Goal: Information Seeking & Learning: Learn about a topic

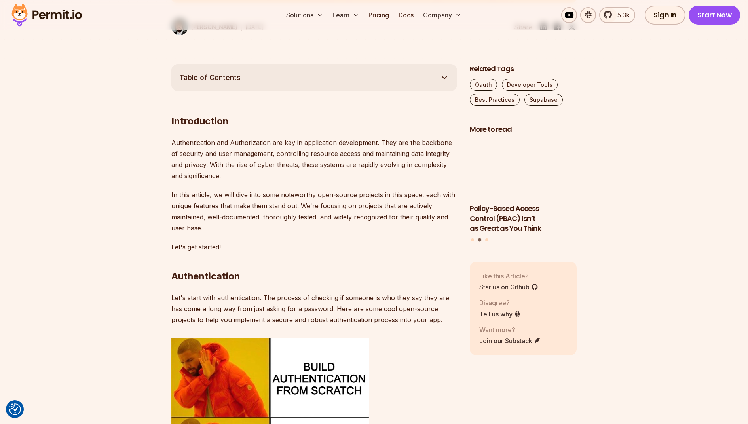
scroll to position [409, 0]
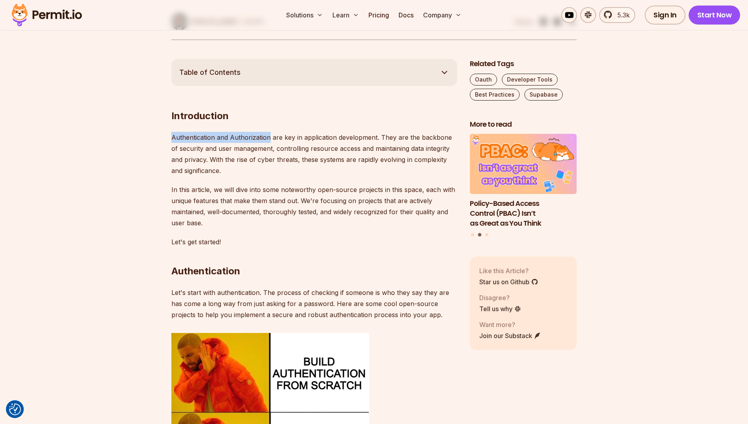
drag, startPoint x: 166, startPoint y: 134, endPoint x: 269, endPoint y: 133, distance: 102.9
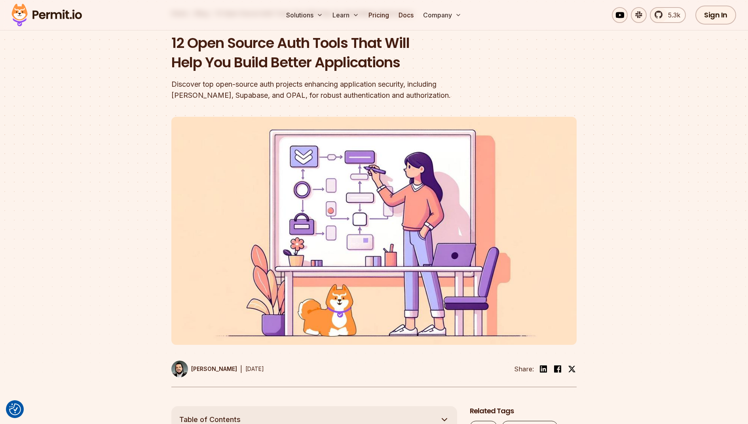
scroll to position [0, 0]
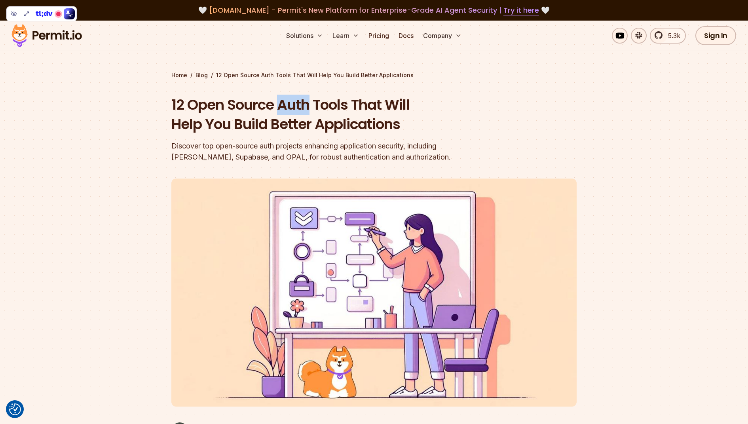
drag, startPoint x: 277, startPoint y: 105, endPoint x: 310, endPoint y: 102, distance: 32.6
click at [310, 102] on h1 "12 Open Source Auth Tools That Will Help You Build Better Applications" at bounding box center [323, 114] width 304 height 39
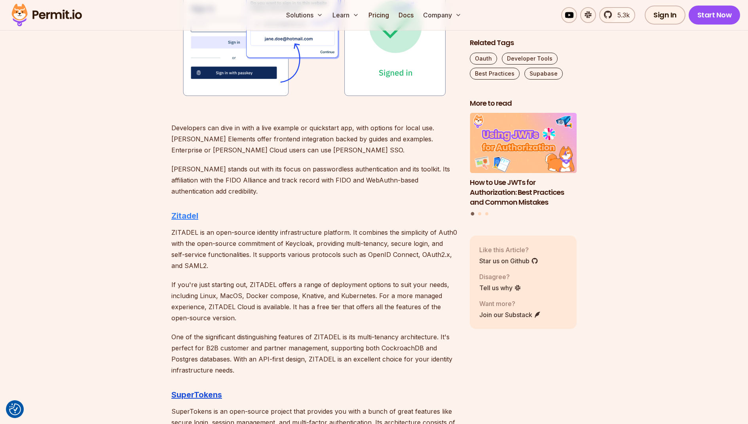
scroll to position [1190, 0]
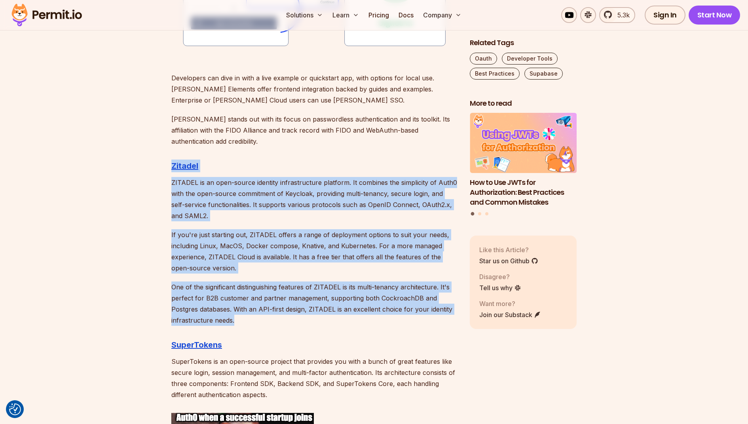
drag, startPoint x: 164, startPoint y: 157, endPoint x: 239, endPoint y: 318, distance: 177.9
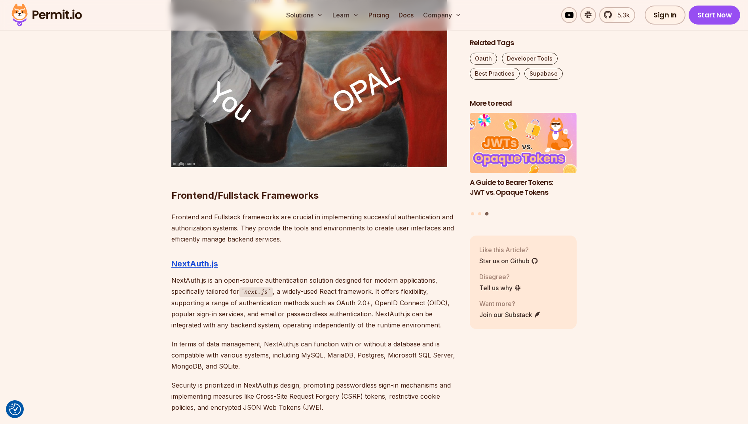
scroll to position [2959, 0]
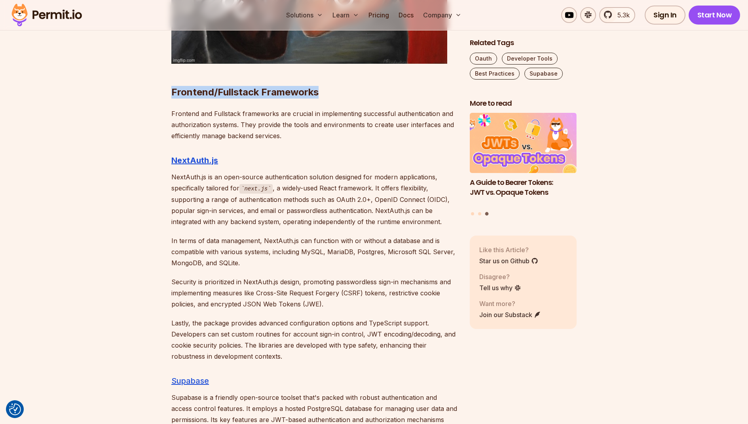
drag, startPoint x: 167, startPoint y: 79, endPoint x: 323, endPoint y: 78, distance: 155.1
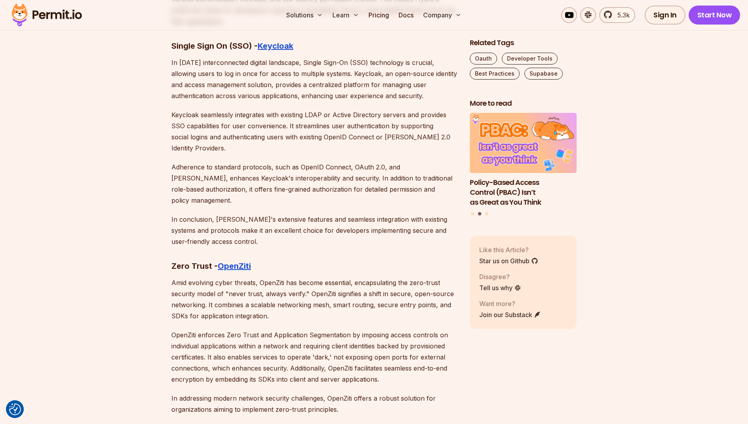
scroll to position [4200, 0]
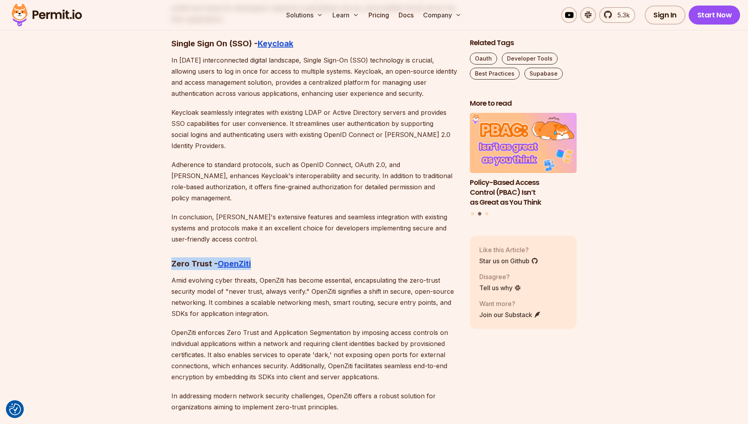
drag, startPoint x: 162, startPoint y: 214, endPoint x: 272, endPoint y: 213, distance: 110.0
